Goal: Task Accomplishment & Management: Use online tool/utility

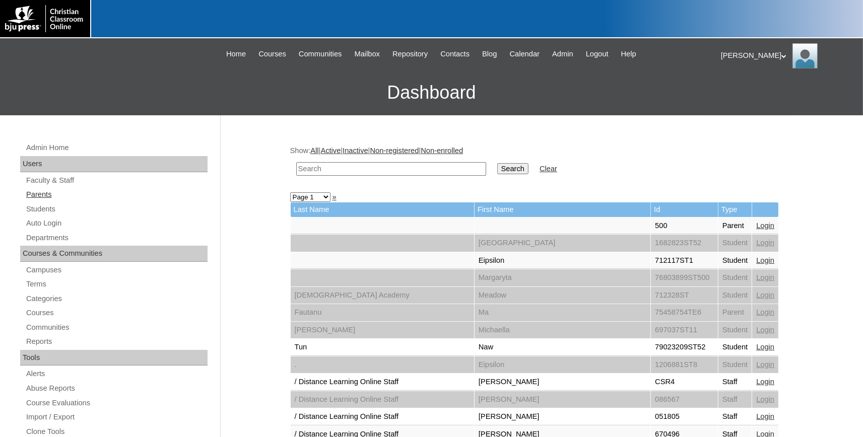
click at [49, 196] on link "Parents" at bounding box center [116, 194] width 182 height 13
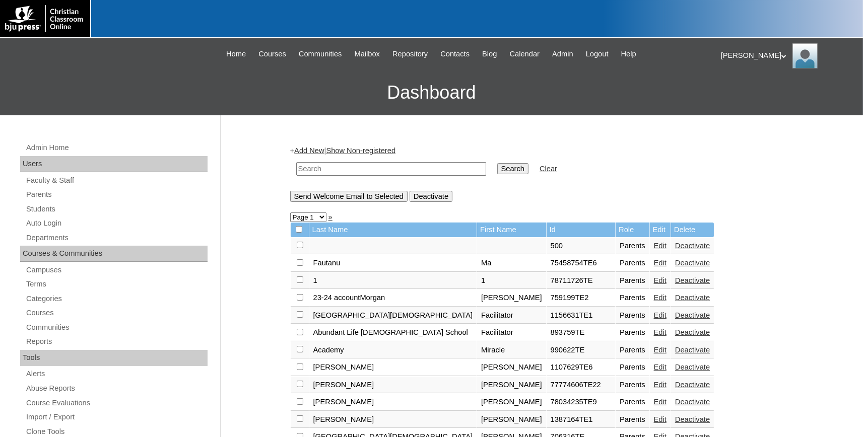
click at [372, 170] on input "text" at bounding box center [391, 169] width 190 height 14
type input "712042"
click at [497, 163] on input "Search" at bounding box center [512, 168] width 31 height 11
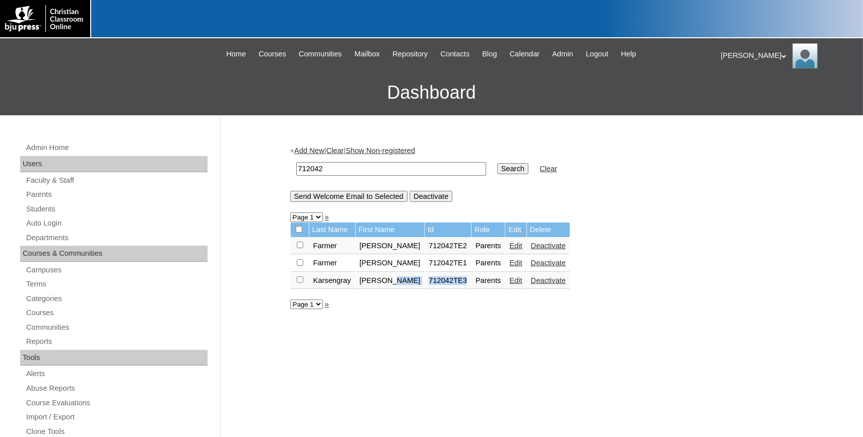
drag, startPoint x: 443, startPoint y: 287, endPoint x: 388, endPoint y: 283, distance: 55.1
click at [388, 283] on tr "Karsengray Christina 712042TE3 Parents Edit Deactivate" at bounding box center [430, 281] width 279 height 17
copy tr "a 712042TE3"
click at [43, 220] on link "Auto Login" at bounding box center [116, 223] width 182 height 13
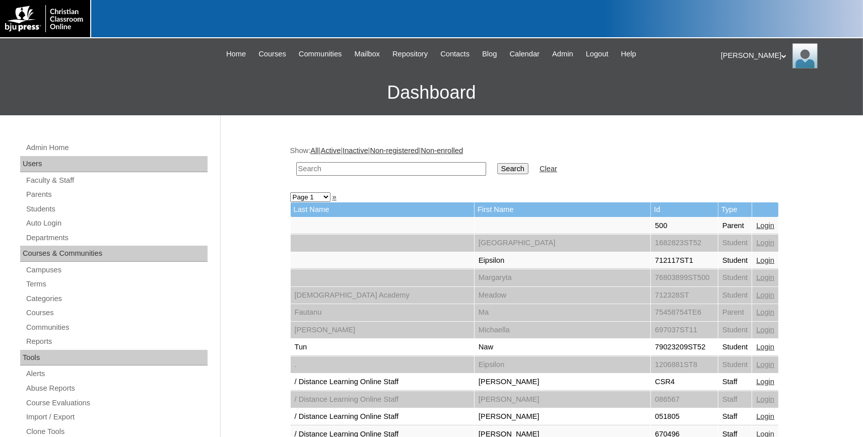
paste input "a 712042TE3"
drag, startPoint x: 314, startPoint y: 169, endPoint x: 88, endPoint y: 161, distance: 225.9
click at [296, 162] on input "a 712042TE3" at bounding box center [391, 169] width 190 height 14
type input "712042TE3"
click at [497, 163] on input "Search" at bounding box center [512, 168] width 31 height 11
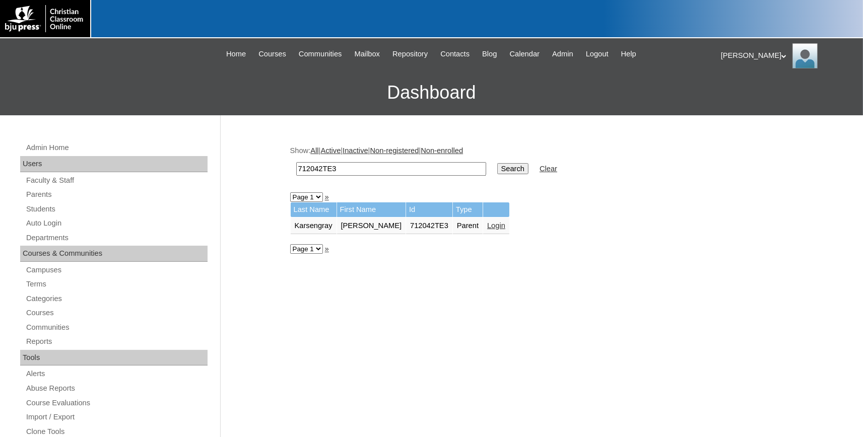
click at [487, 227] on link "Login" at bounding box center [496, 226] width 18 height 8
